Goal: Use online tool/utility: Utilize a website feature to perform a specific function

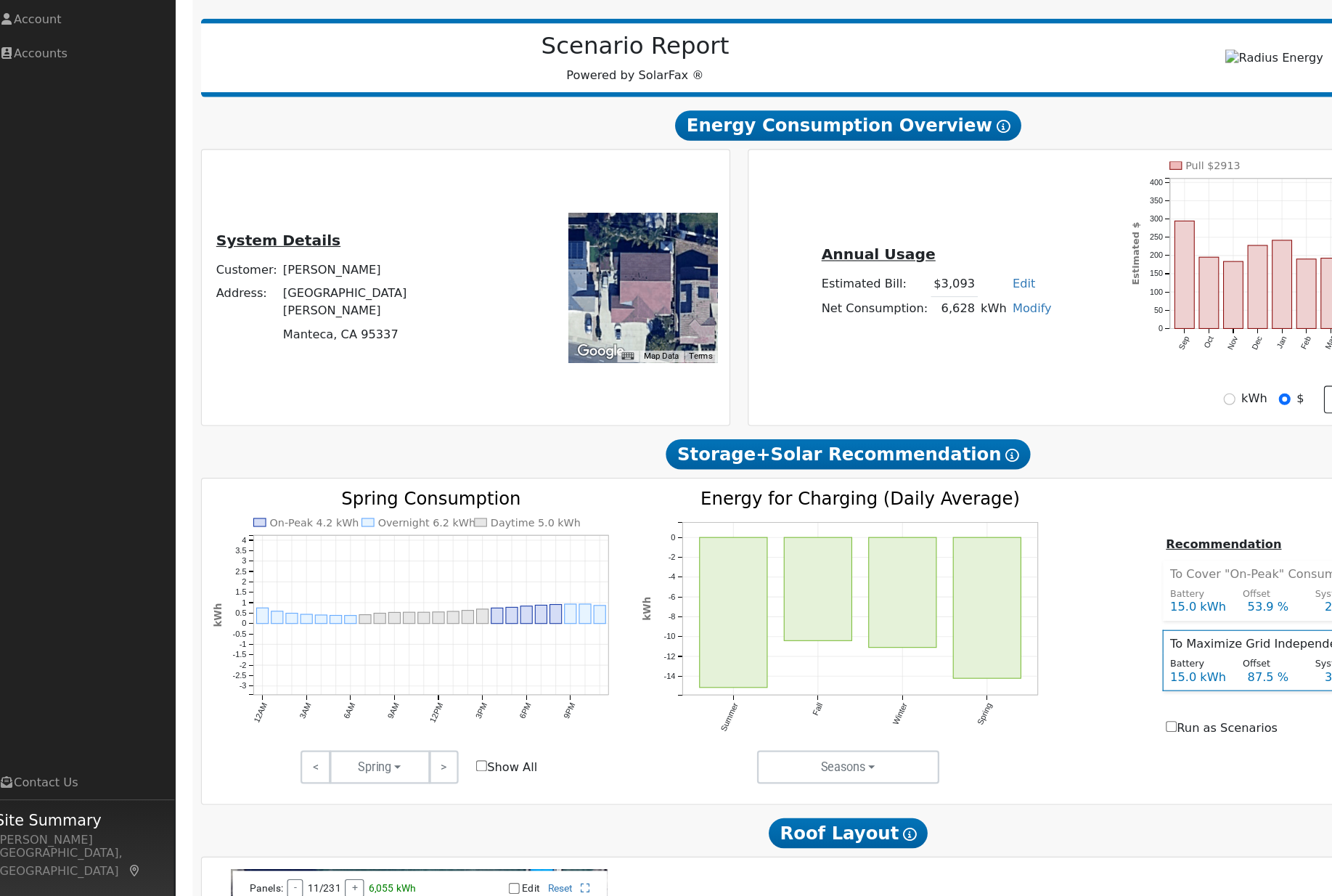
scroll to position [142, 0]
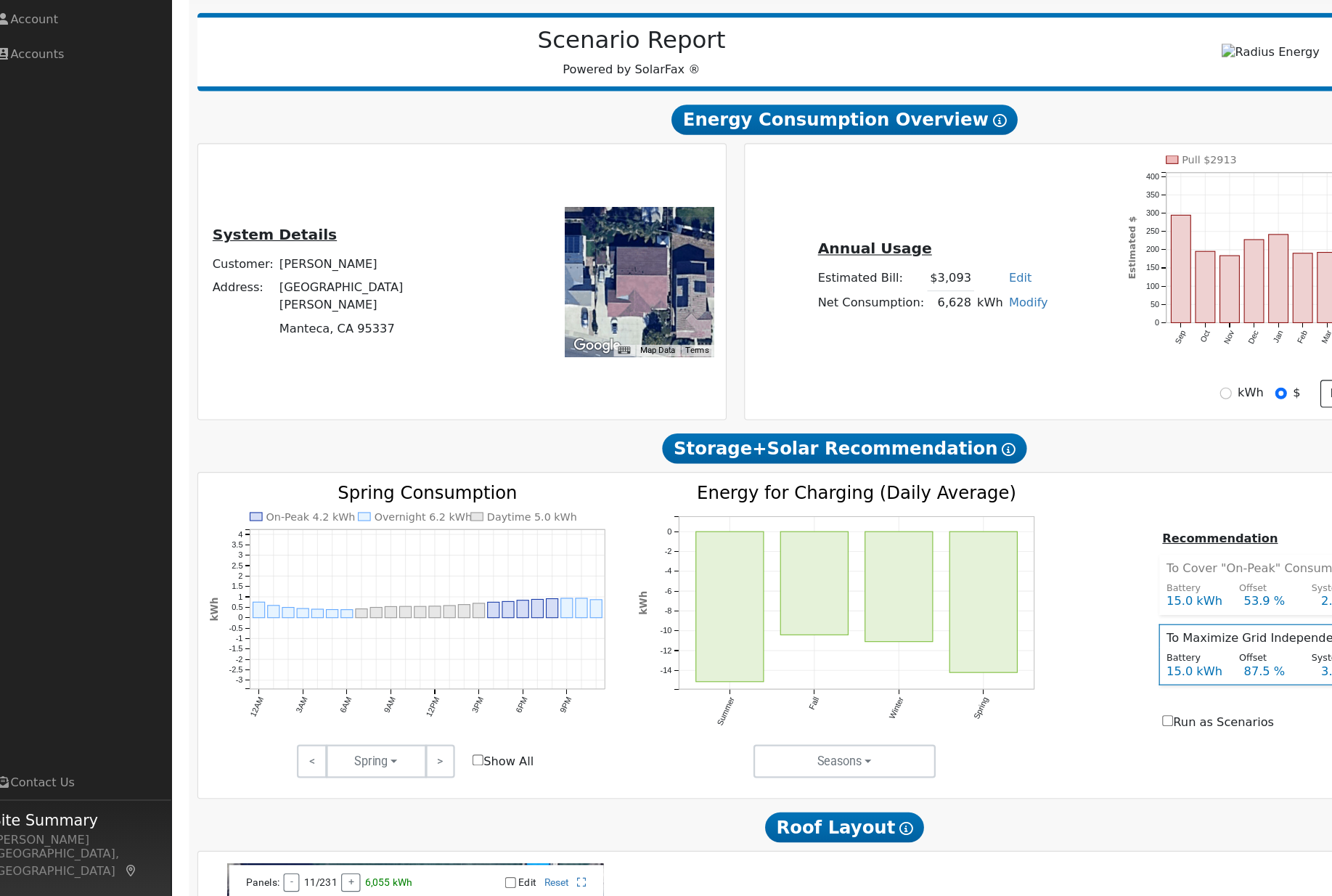
click at [418, 718] on span "Show All" at bounding box center [451, 725] width 68 height 15
click at [411, 711] on div "< Spring Summer Fall Winter Spring > Show All" at bounding box center [375, 725] width 372 height 29
click at [425, 719] on input "Show All" at bounding box center [429, 724] width 9 height 9
checkbox input "true"
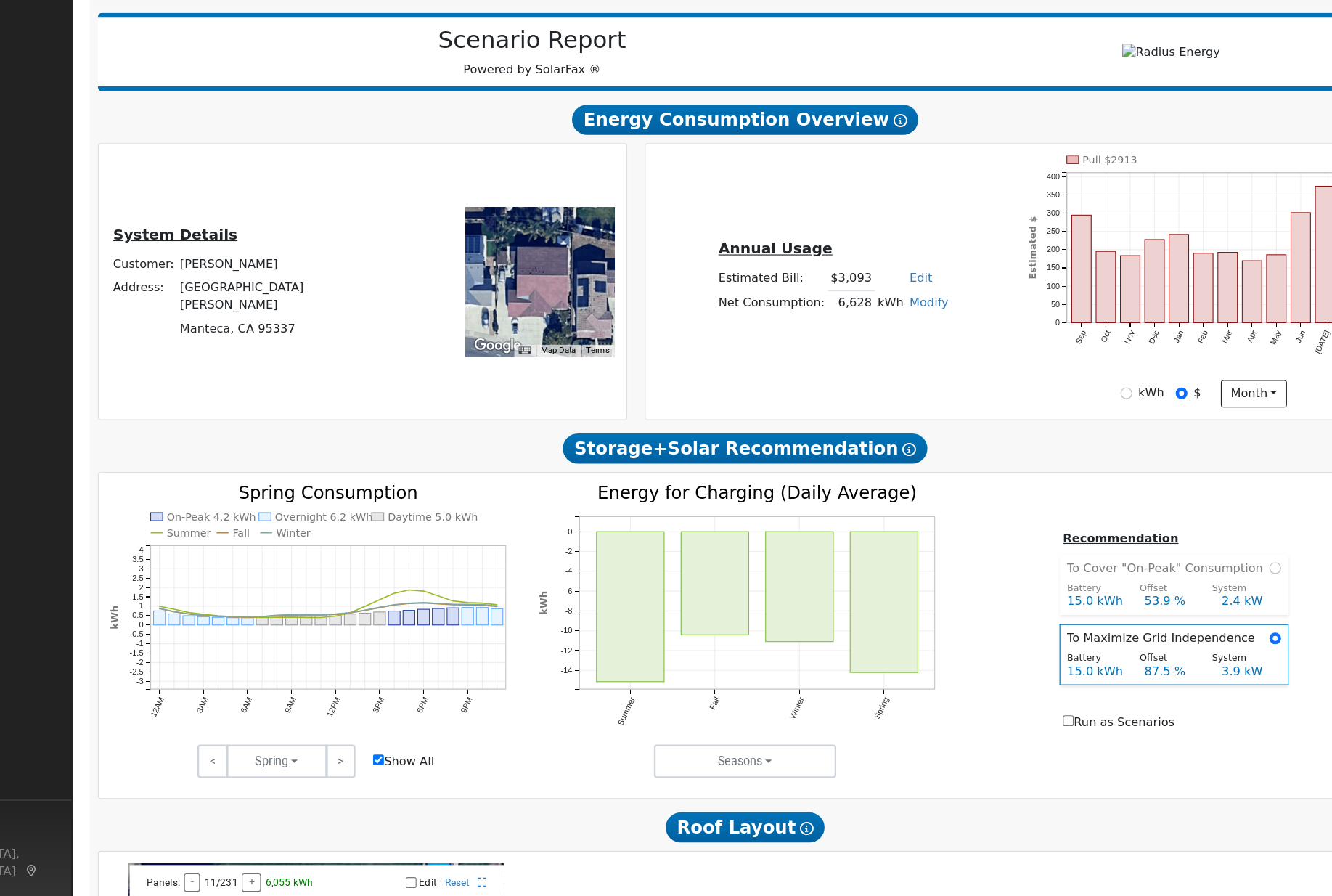
scroll to position [143, 0]
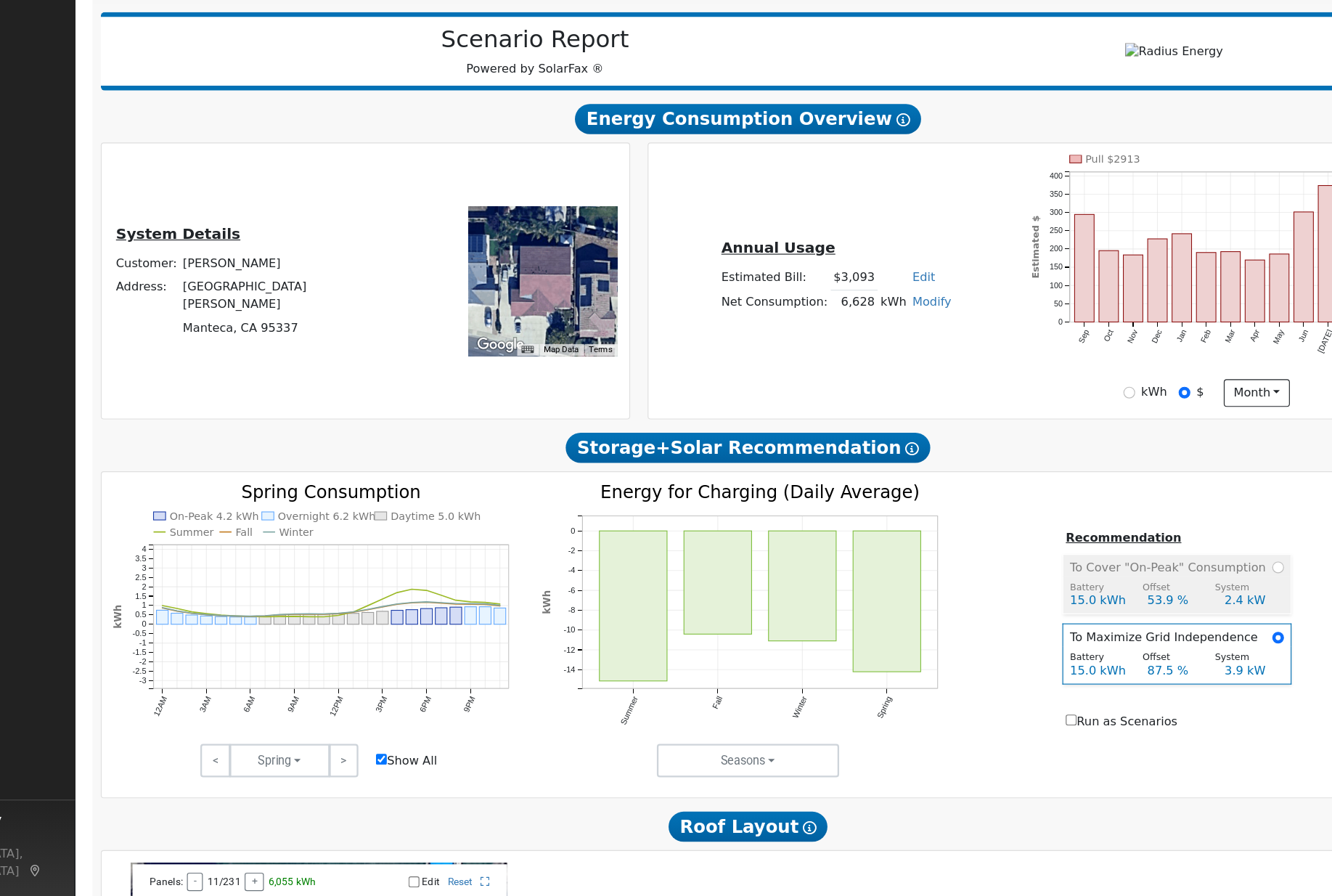
click at [1114, 545] on td "To Cover "On-Peak" Consumption" at bounding box center [1120, 555] width 198 height 20
radio input "true"
radio input "false"
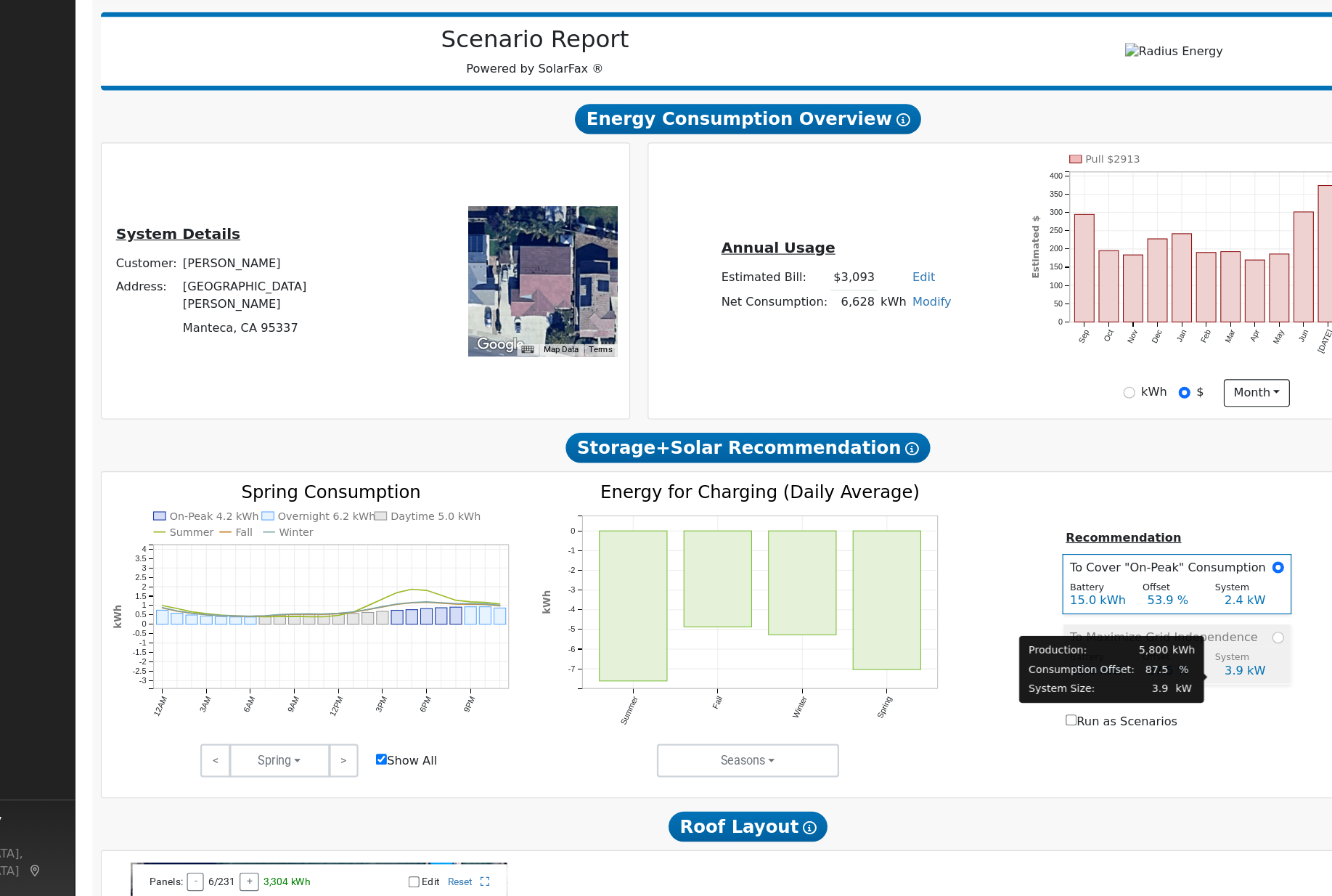
click at [1146, 629] on div "System" at bounding box center [1177, 635] width 63 height 12
radio input "false"
radio input "true"
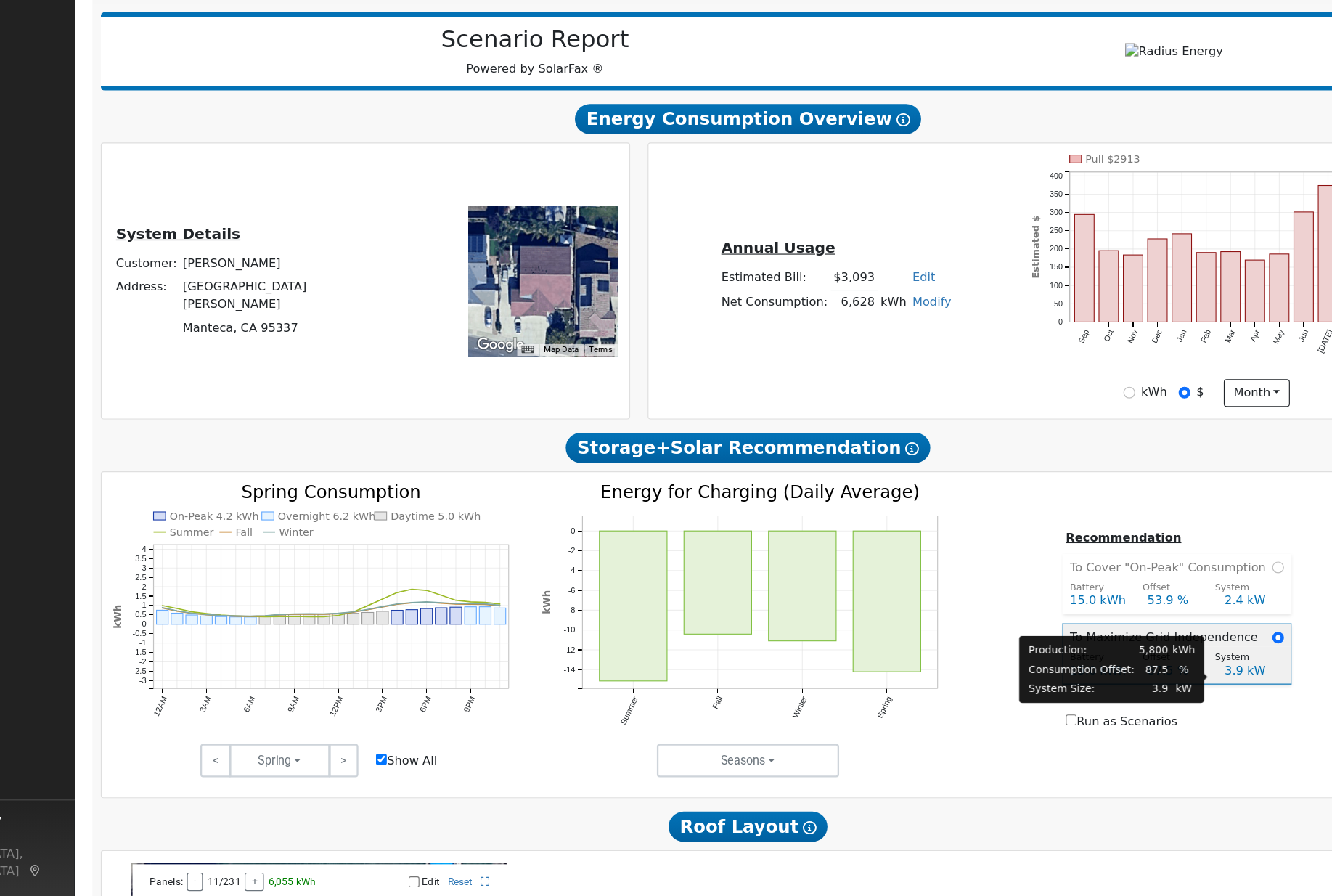
click at [1114, 606] on td "To Maximize Grid Independence" at bounding box center [1120, 616] width 198 height 20
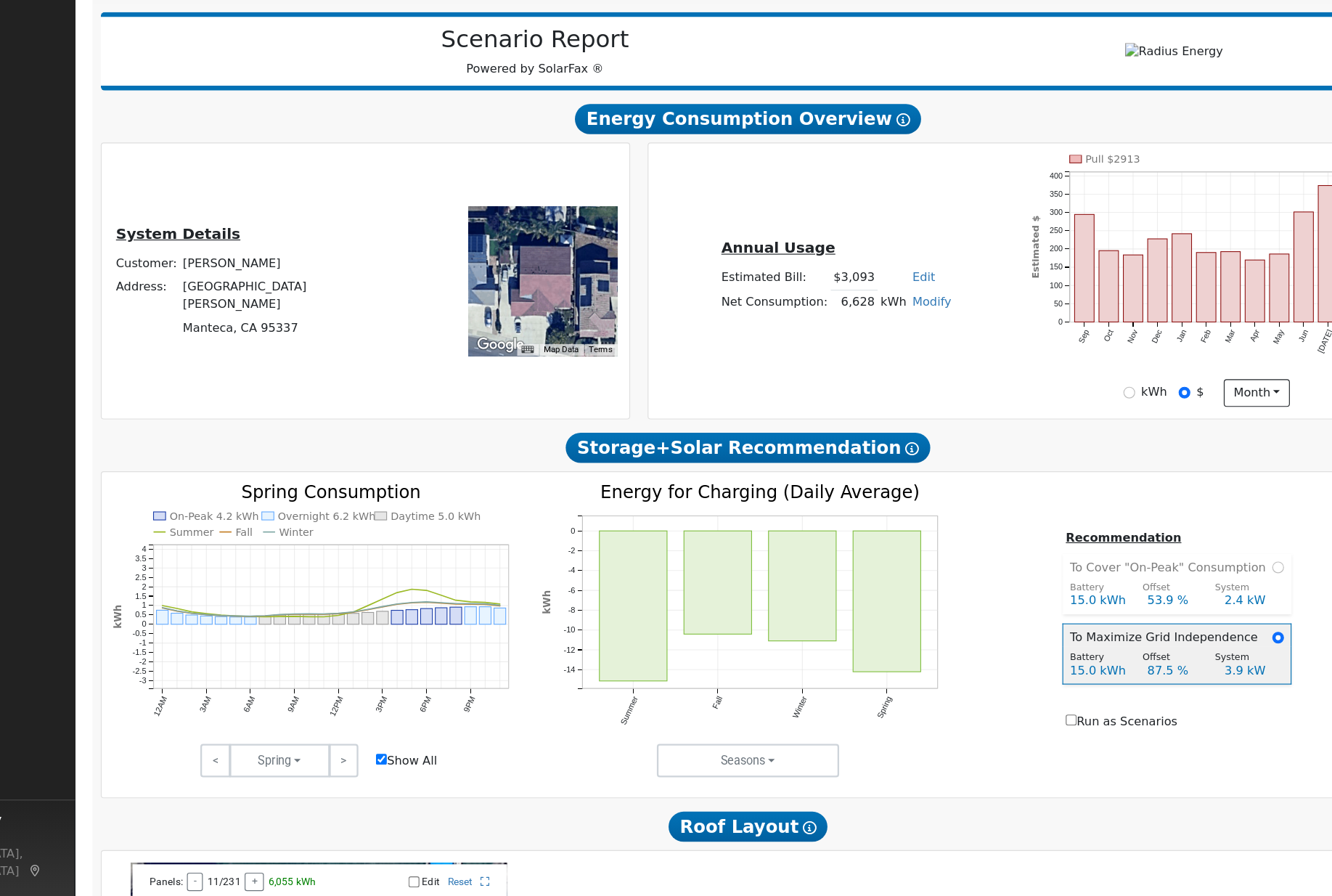
scroll to position [142, 0]
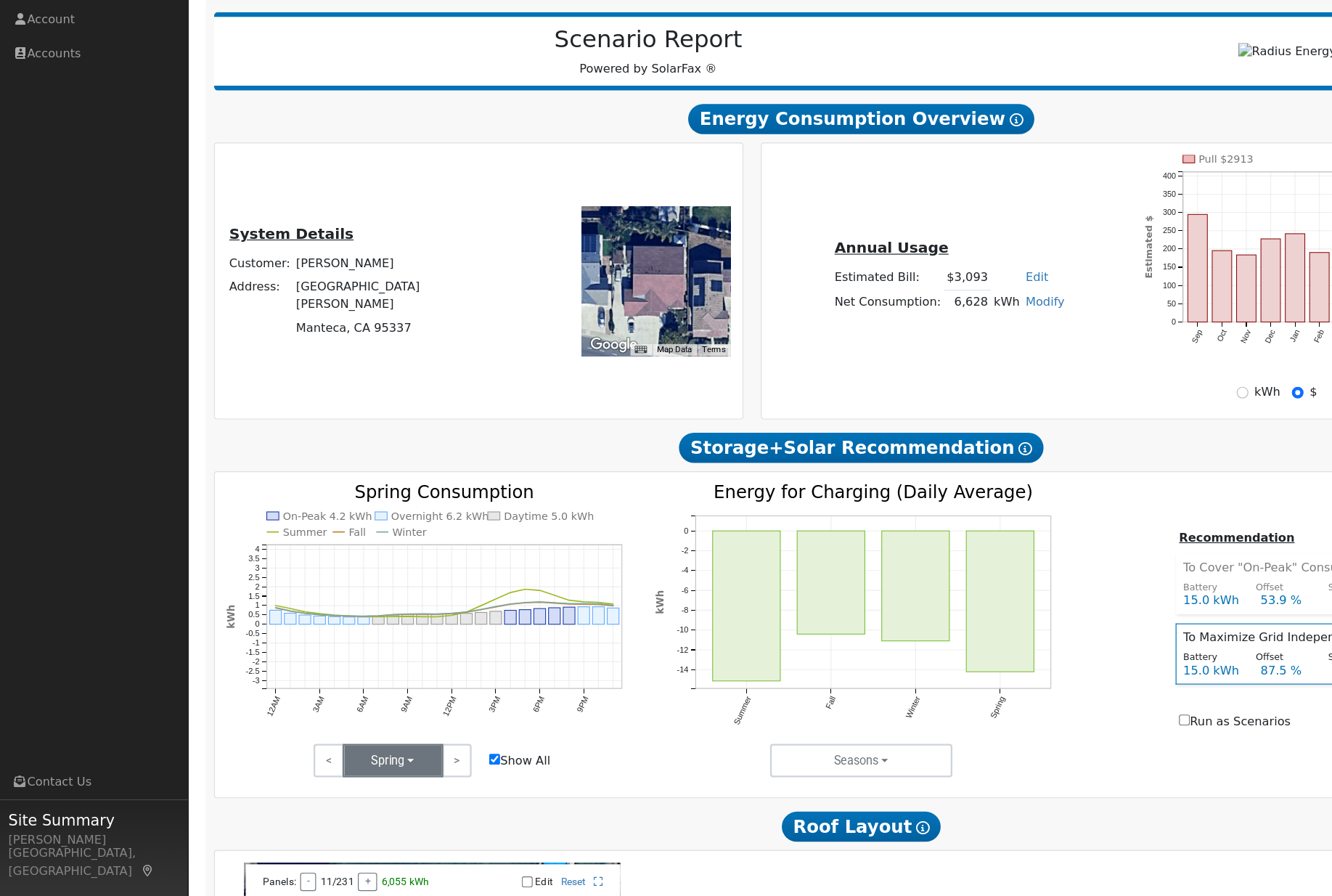
click at [376, 711] on button "Spring" at bounding box center [341, 725] width 87 height 29
click at [353, 767] on link "Fall" at bounding box center [349, 777] width 101 height 20
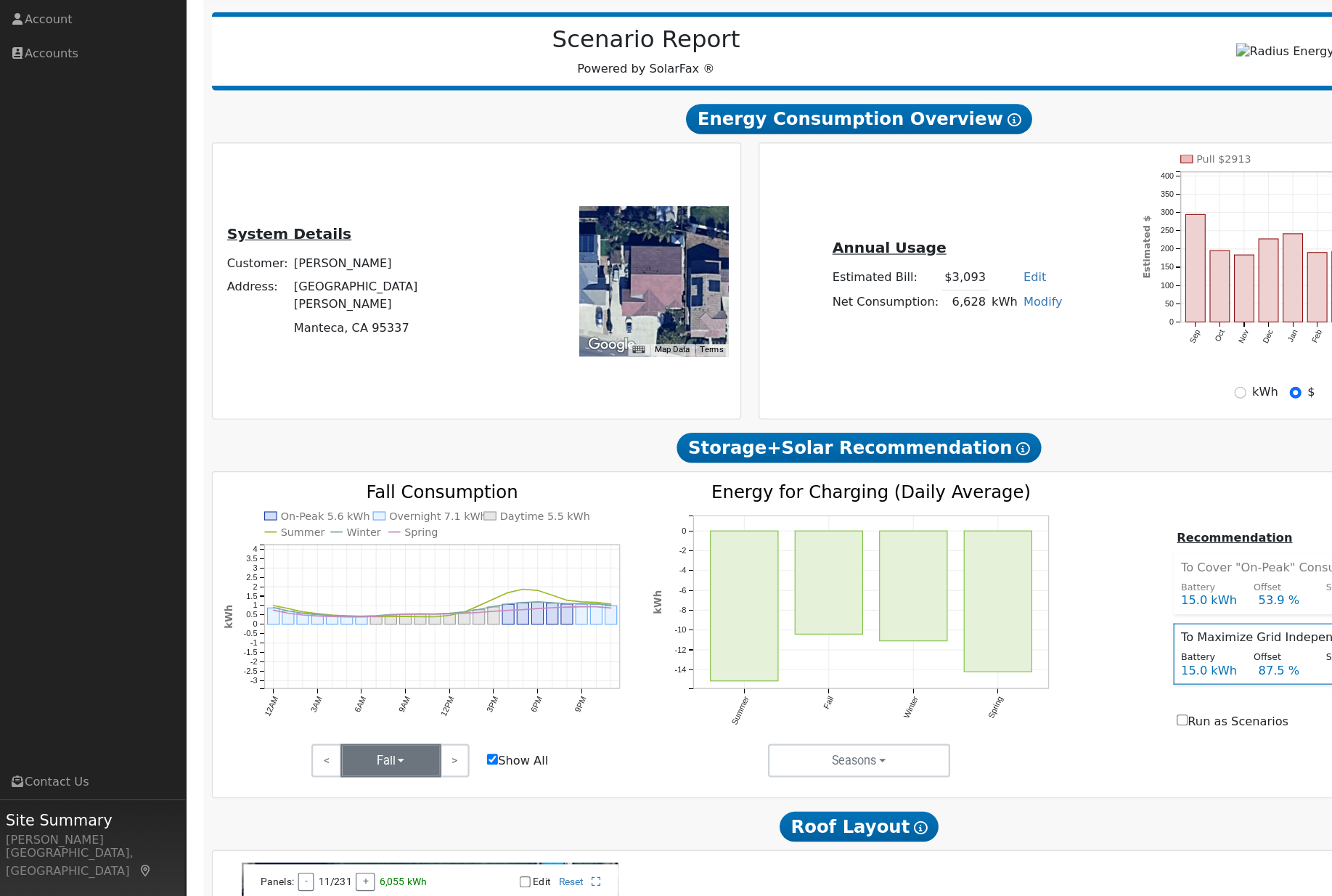
click at [358, 711] on button "Fall" at bounding box center [341, 725] width 87 height 29
click at [356, 746] on link "Summer" at bounding box center [349, 757] width 101 height 20
click at [387, 710] on link ">" at bounding box center [397, 724] width 26 height 29
click at [362, 710] on button "Fall" at bounding box center [341, 724] width 87 height 29
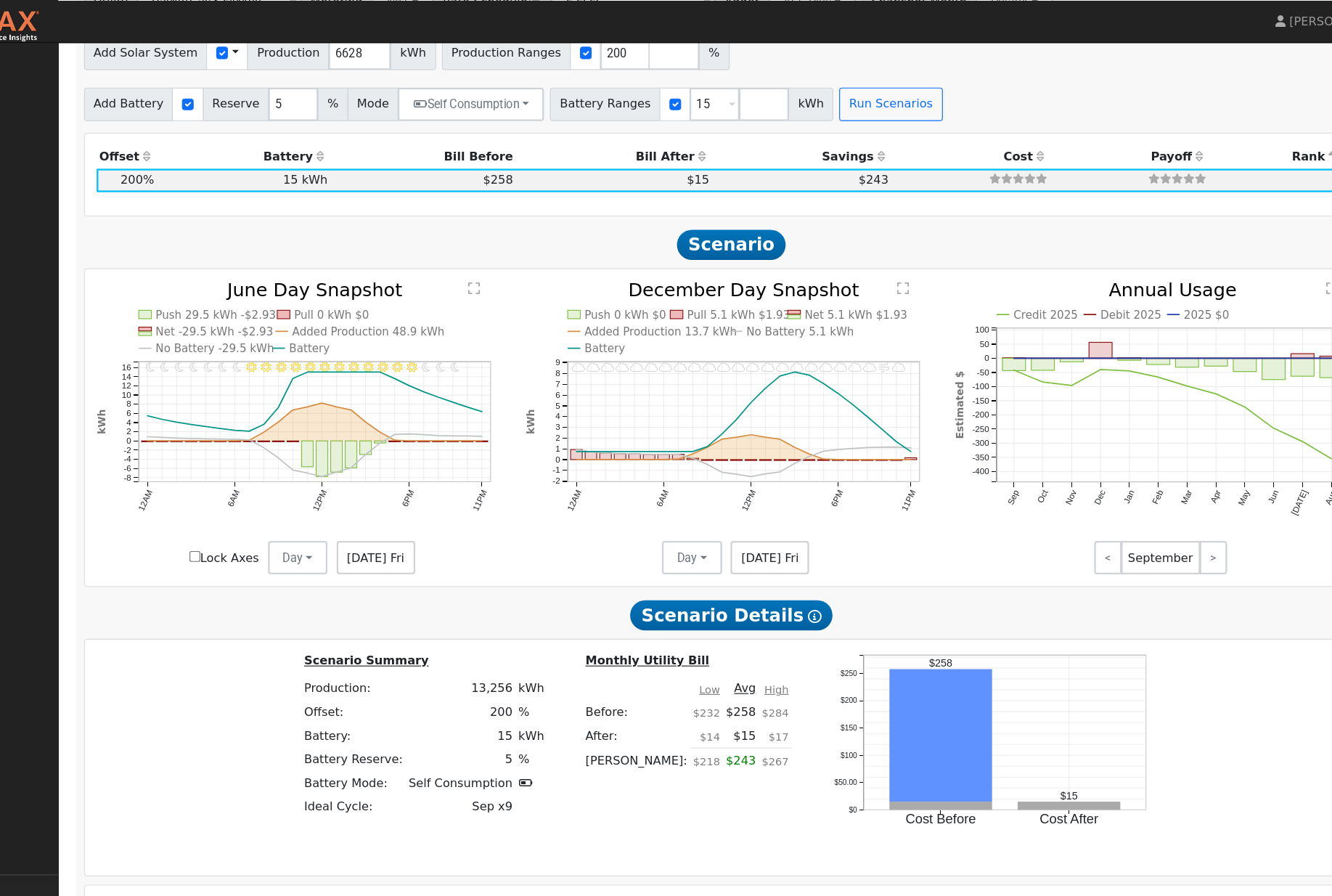
scroll to position [1351, 0]
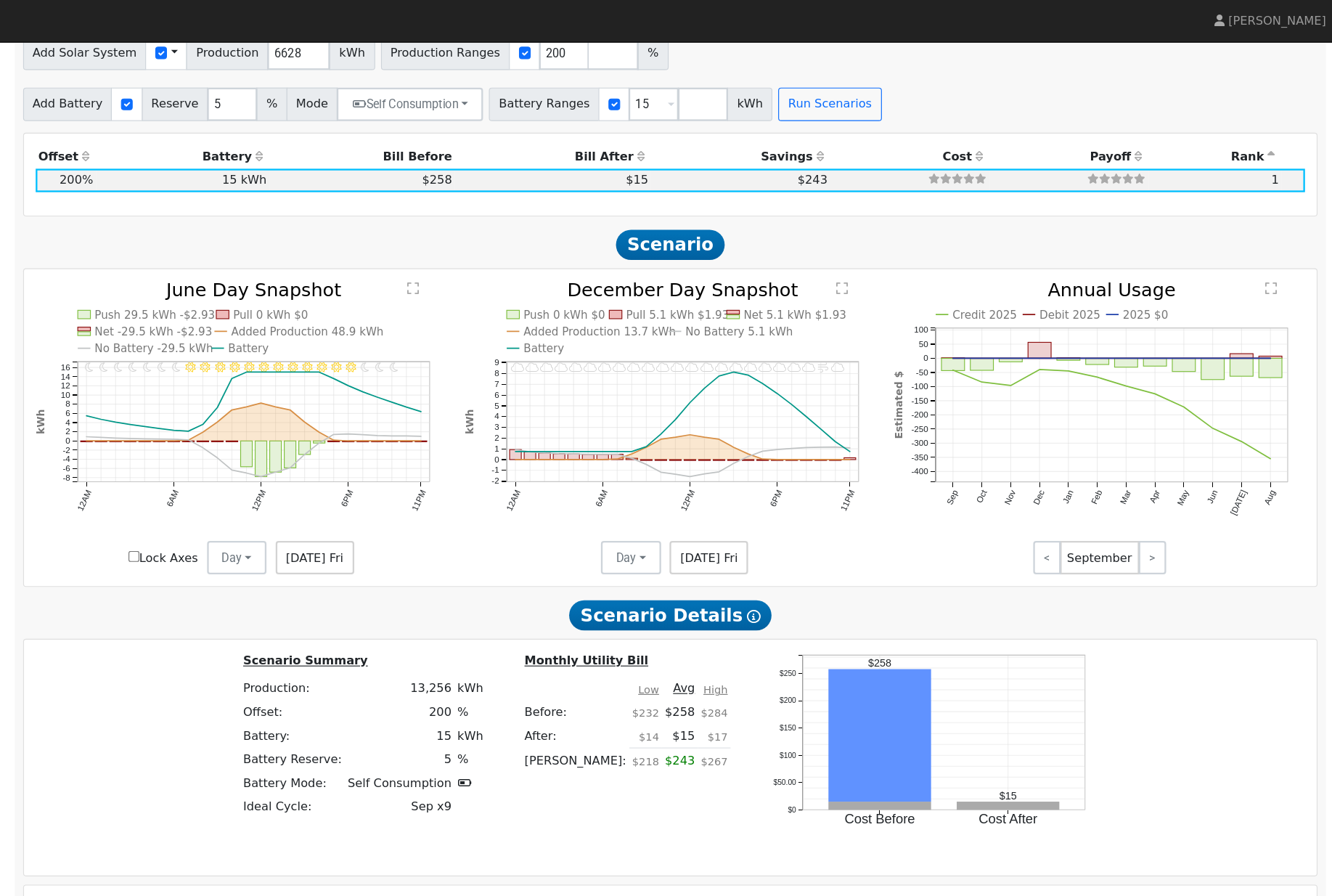
click at [278, 488] on input "Lock Axes" at bounding box center [282, 483] width 9 height 9
checkbox input "true"
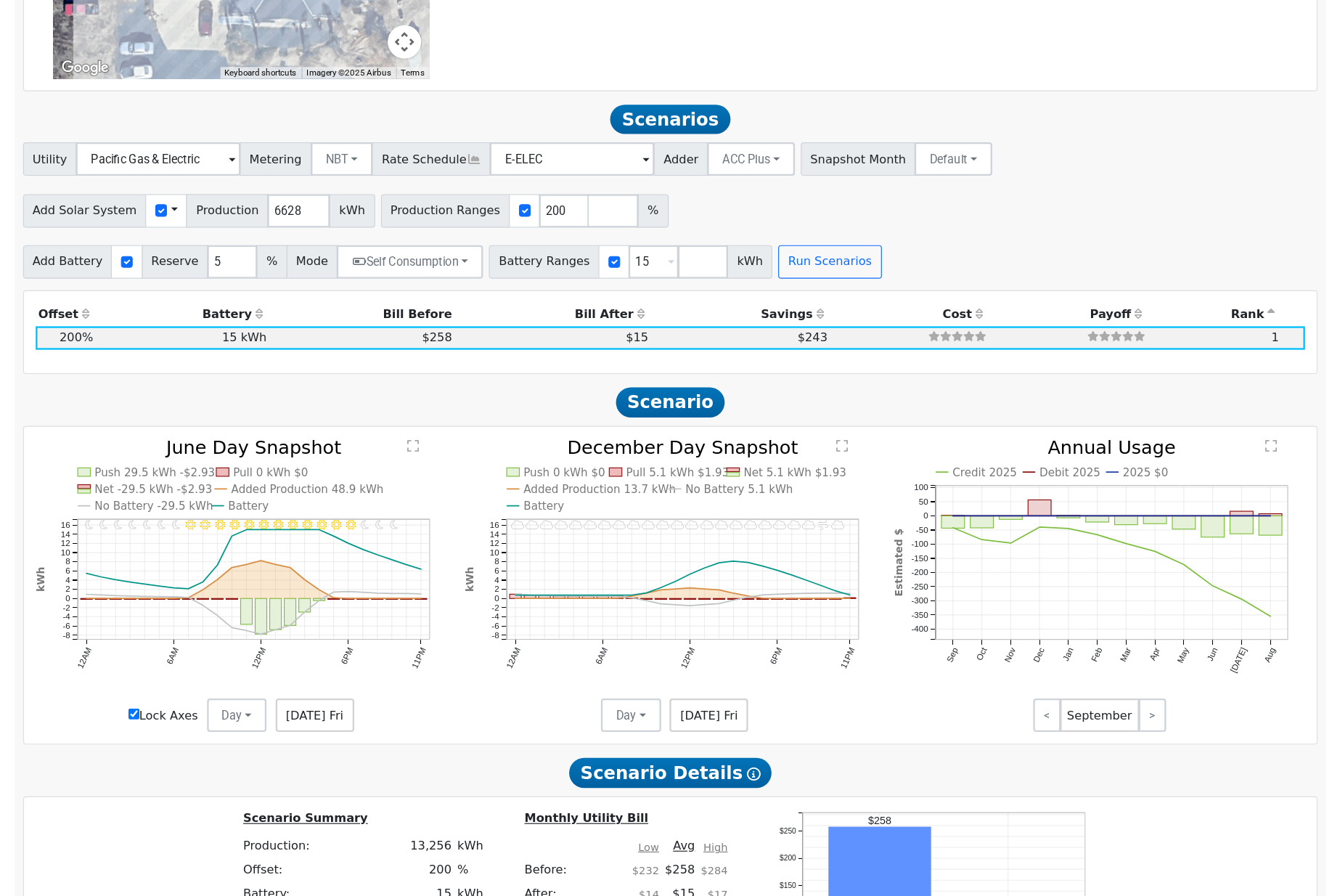
scroll to position [1150, 0]
click at [677, 233] on input "number" at bounding box center [699, 248] width 44 height 29
type input "105"
click at [841, 277] on button "Run Scenarios" at bounding box center [886, 292] width 89 height 29
type input "105"
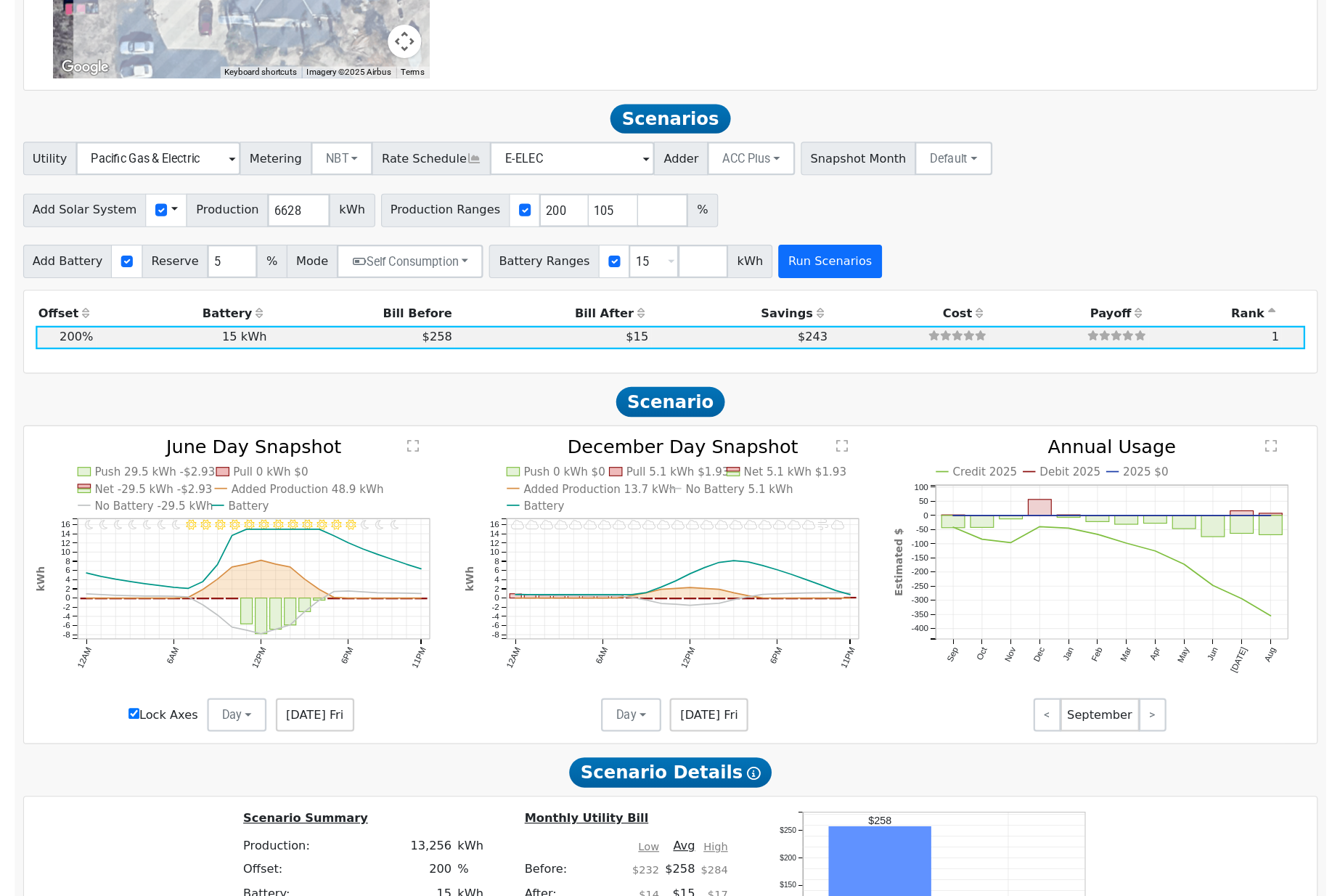
type input "200"
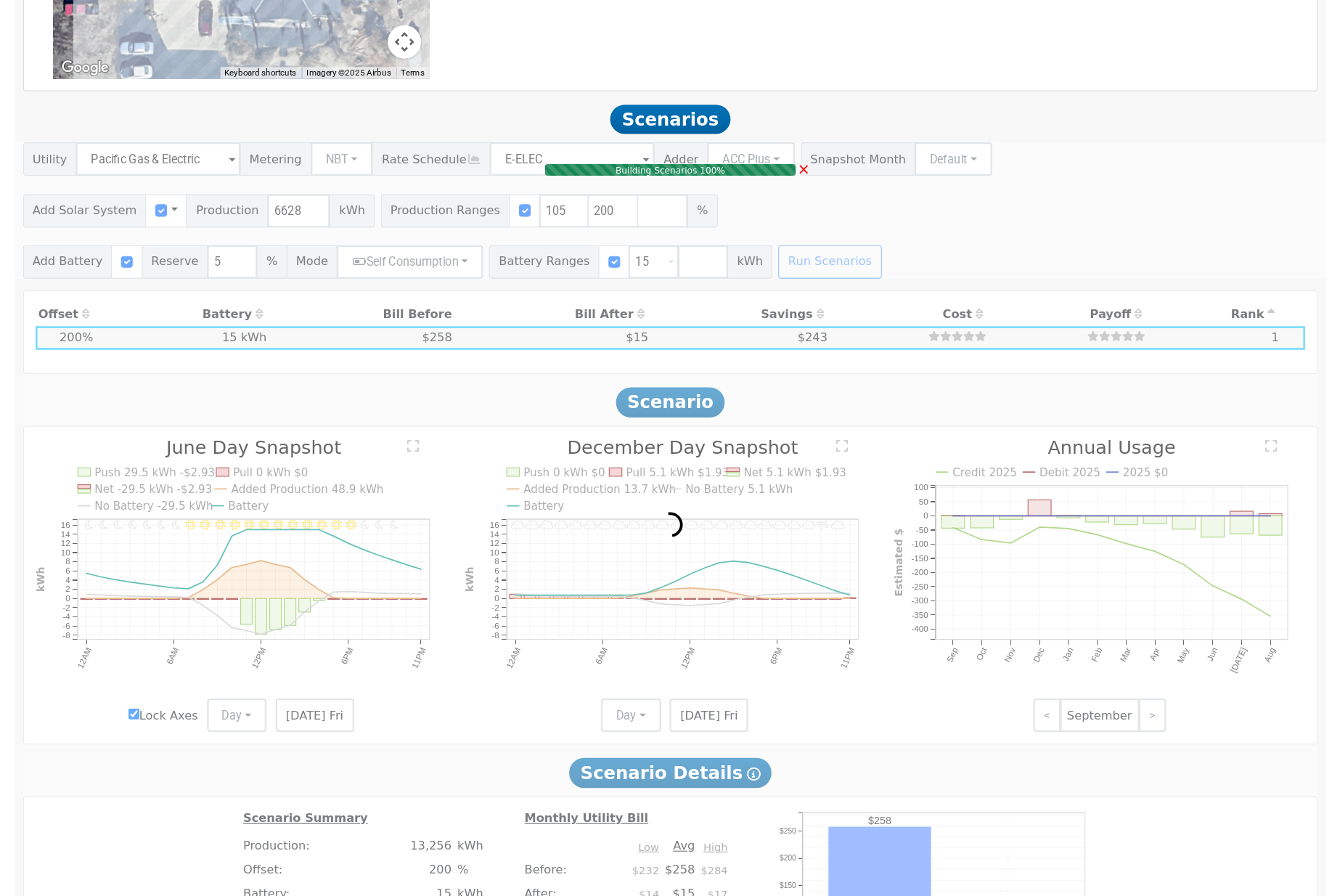
type input "$17,166"
type input "$9,800"
type input "4.6"
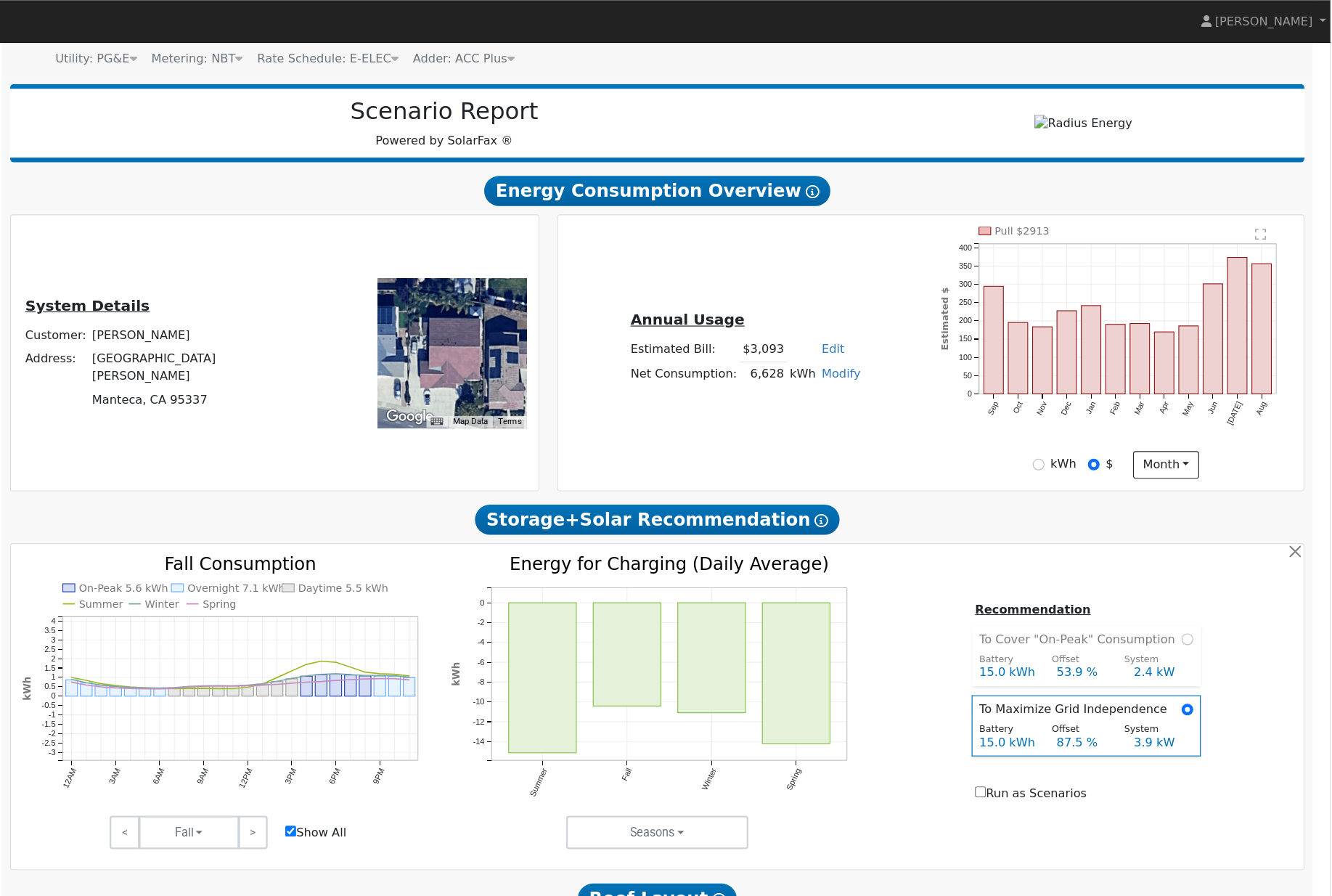
scroll to position [0, 0]
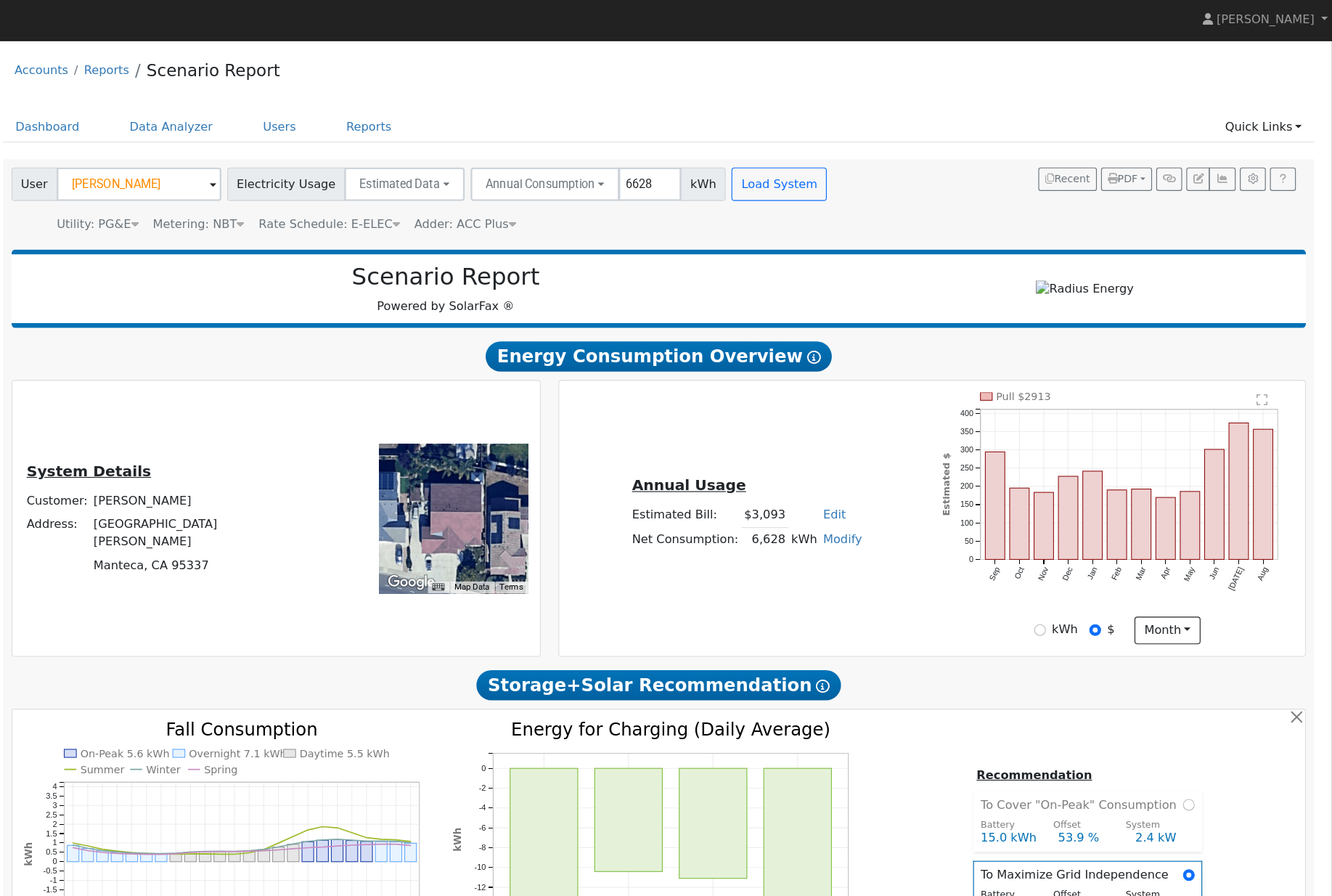
click at [309, 203] on div "Metering: NBT" at bounding box center [348, 196] width 80 height 15
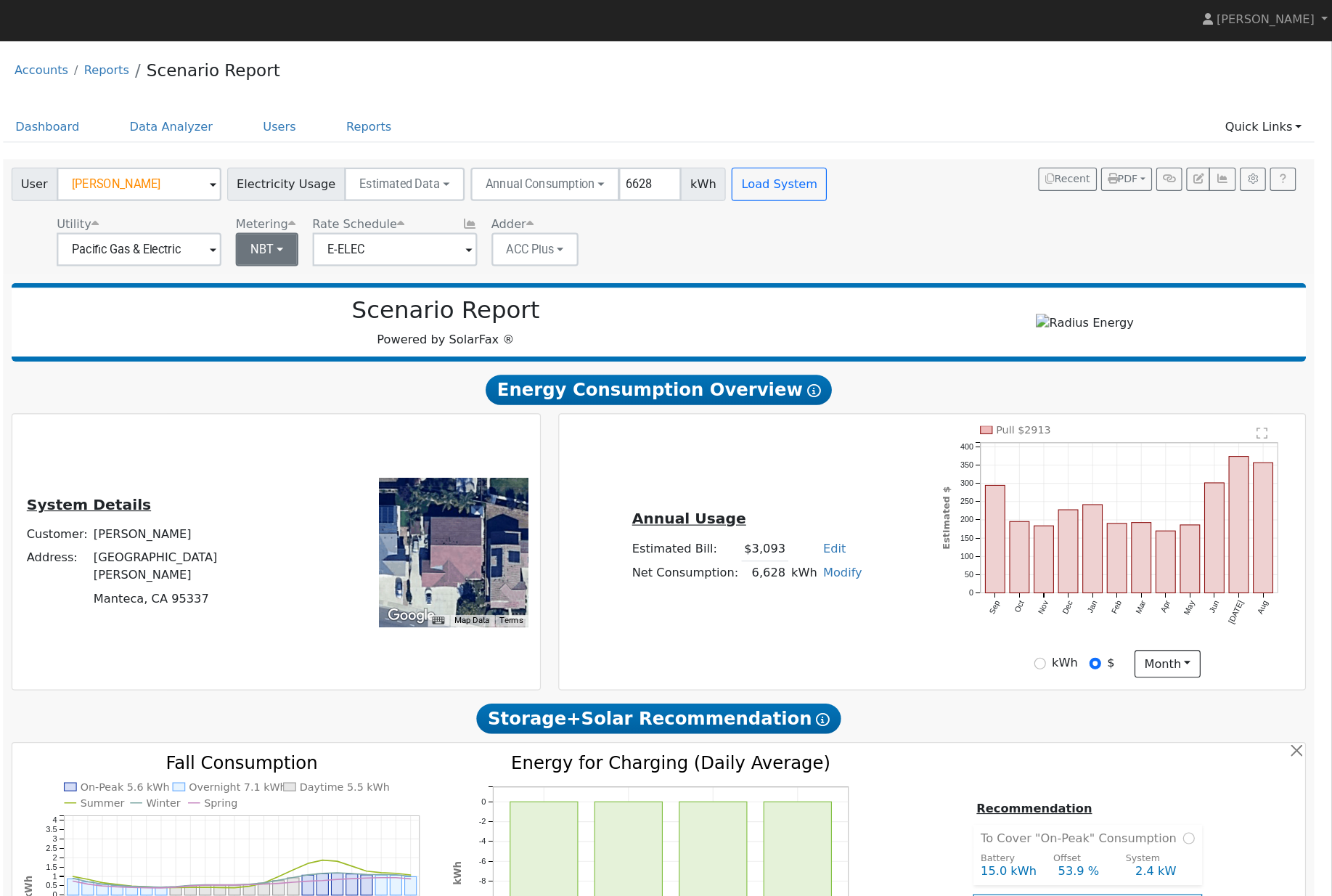
click at [380, 232] on button "NBT" at bounding box center [407, 218] width 55 height 29
click at [447, 232] on input "E-ELEC" at bounding box center [518, 218] width 143 height 29
click at [447, 224] on input "E-ELEC" at bounding box center [518, 218] width 143 height 29
click at [380, 229] on button "NBT" at bounding box center [407, 218] width 55 height 29
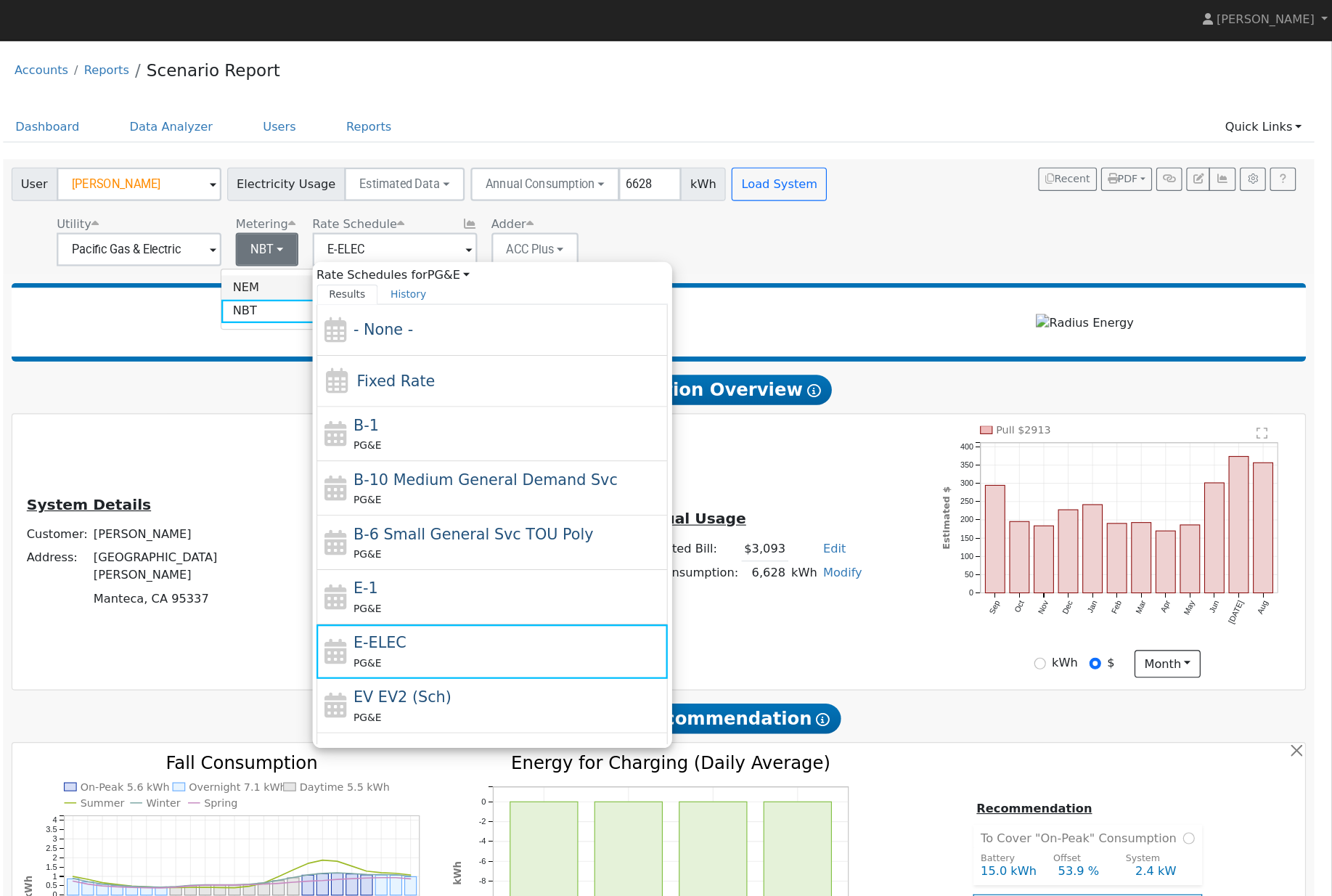
click at [368, 255] on link "NEM" at bounding box center [418, 250] width 101 height 20
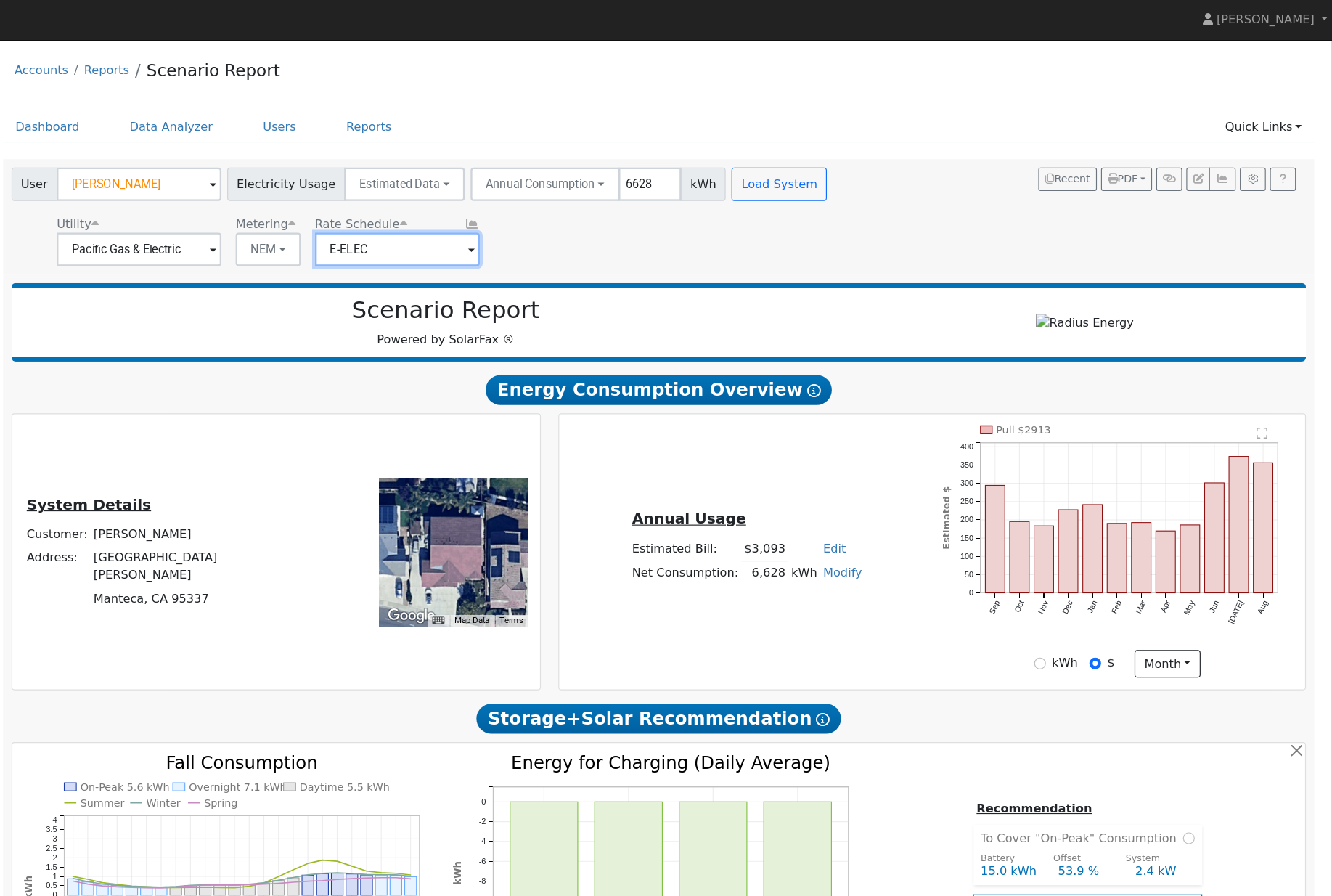
click at [449, 223] on input "E-ELEC" at bounding box center [521, 218] width 143 height 29
click at [449, 225] on input "E-ELEC" at bounding box center [521, 218] width 143 height 29
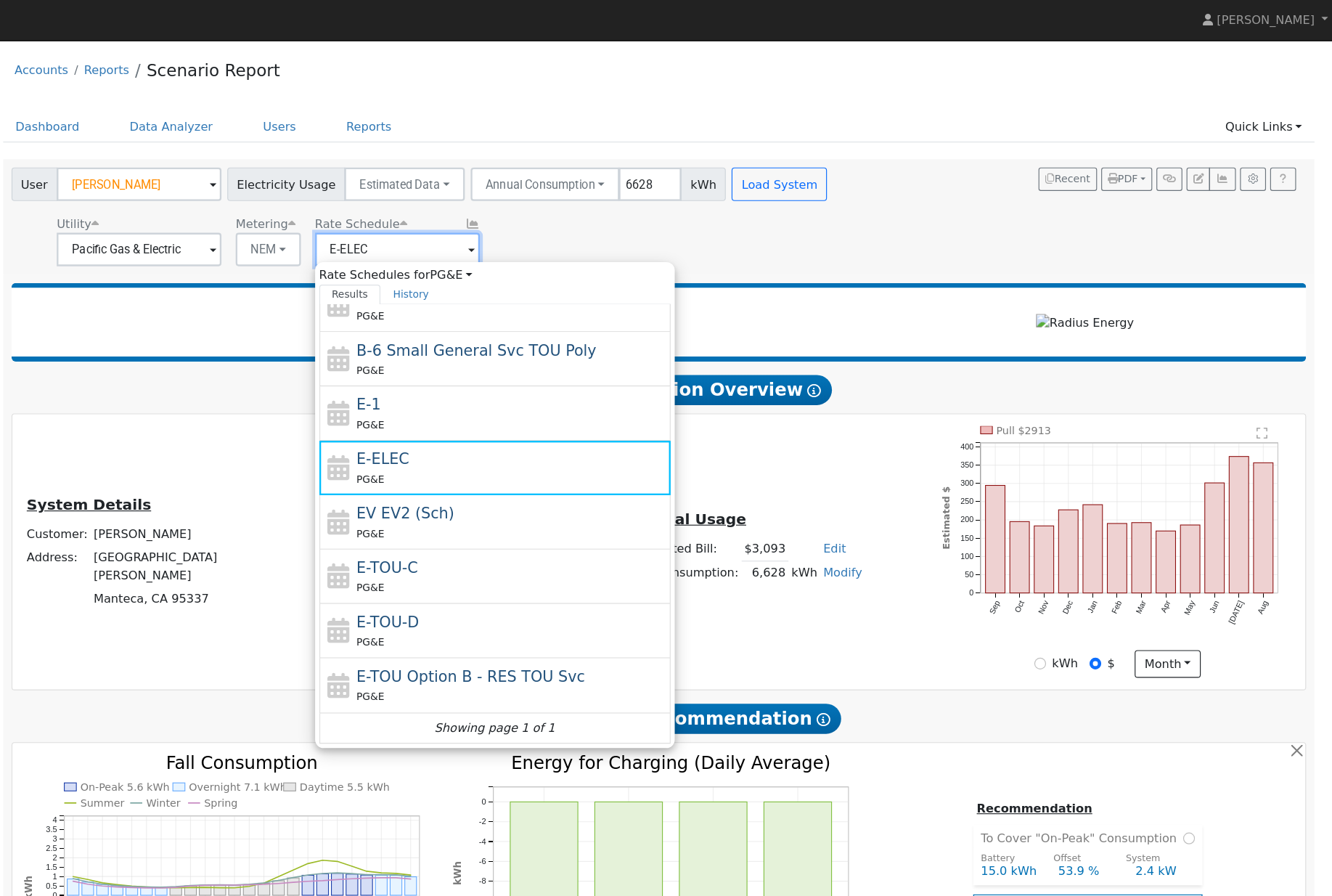
scroll to position [160, 0]
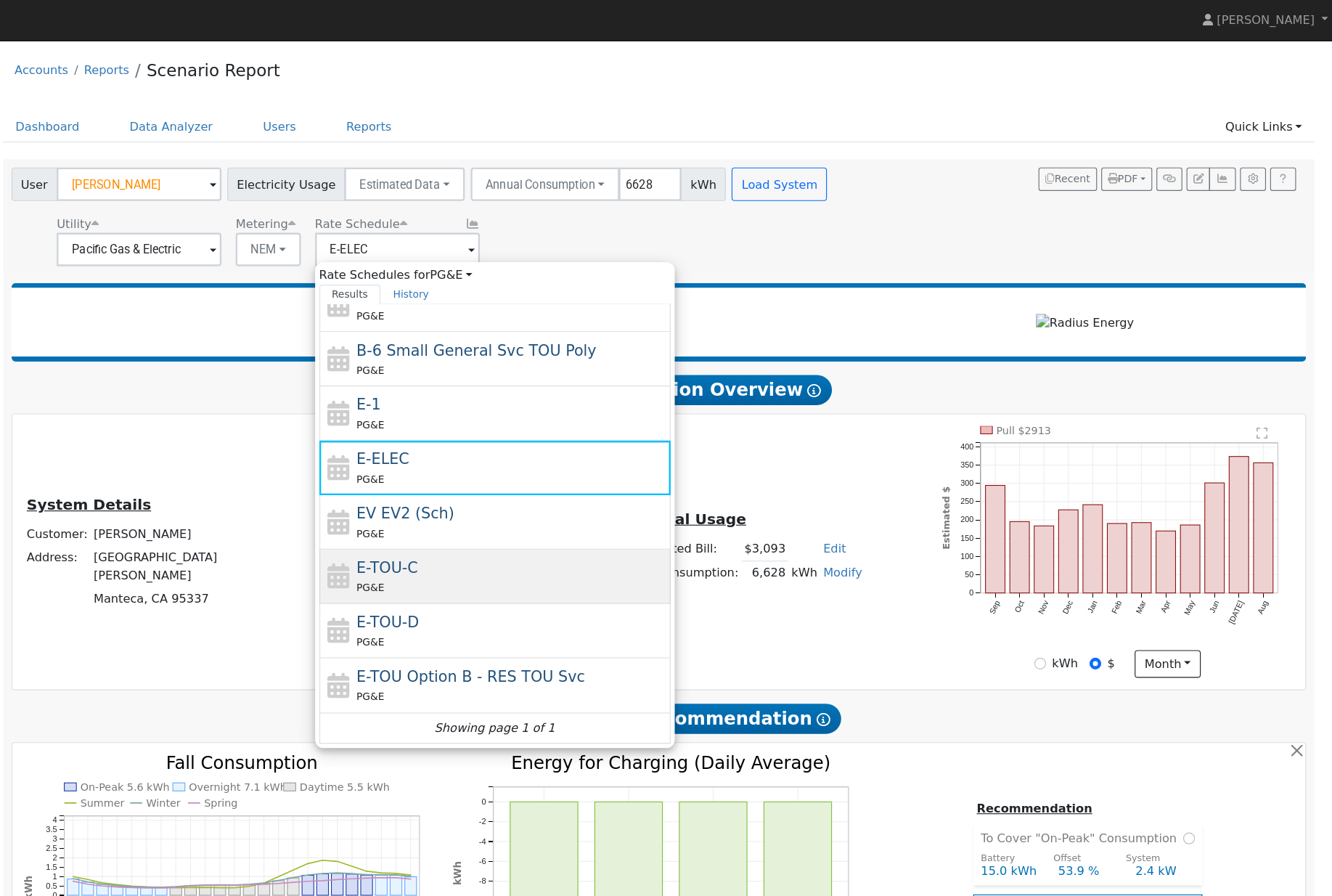
click at [485, 509] on div "PG&E" at bounding box center [619, 511] width 269 height 15
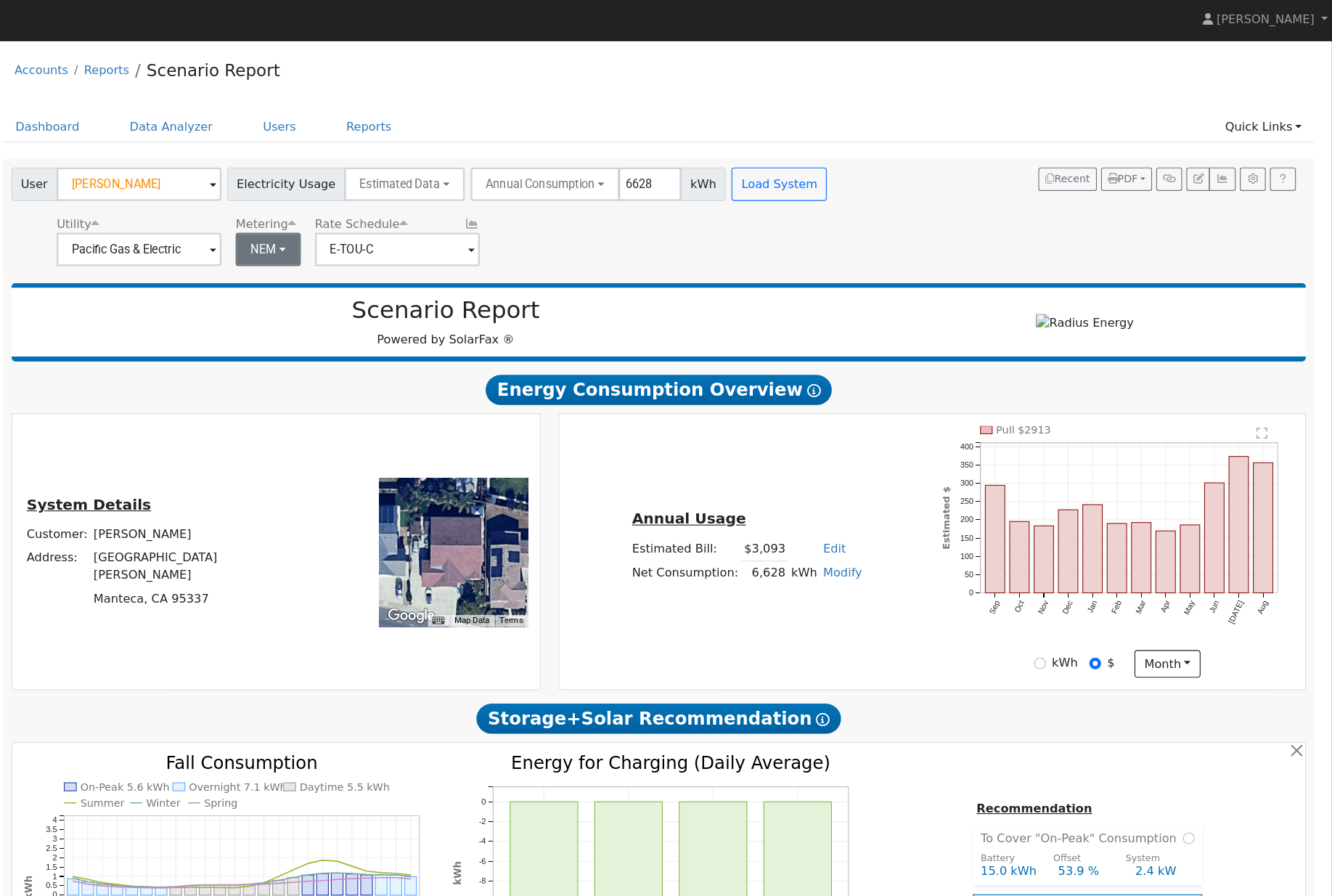
click at [380, 231] on button "NEM" at bounding box center [409, 218] width 57 height 29
click at [368, 282] on link "NBT" at bounding box center [418, 272] width 101 height 20
type input "E-ELEC"
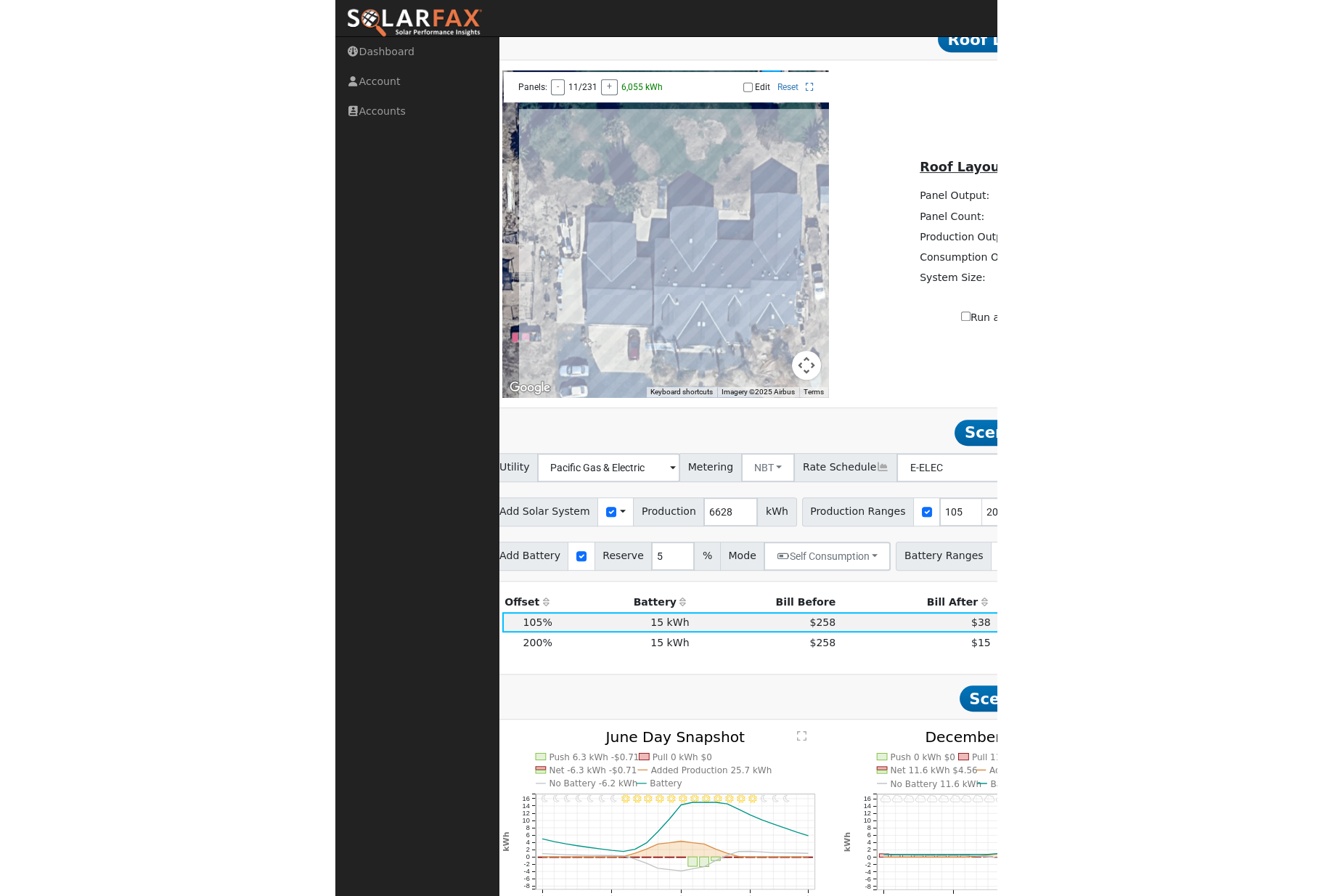
scroll to position [1711, 0]
